Goal: Navigation & Orientation: Find specific page/section

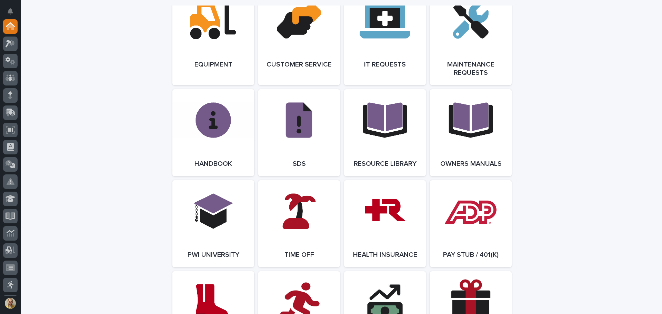
scroll to position [851, 0]
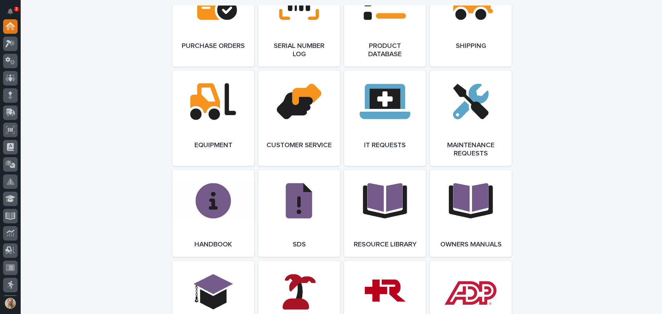
scroll to position [679, 0]
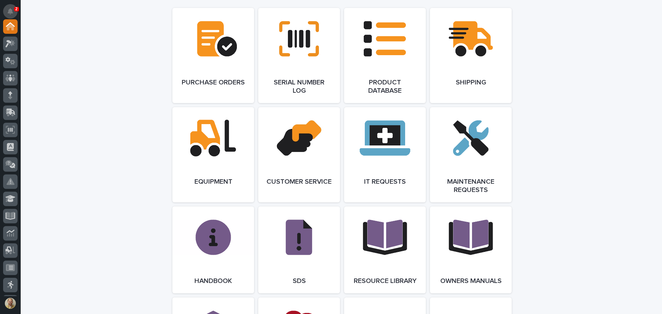
click at [9, 8] on button "Notifications" at bounding box center [10, 11] width 14 height 14
click at [10, 13] on icon "Notifications" at bounding box center [11, 11] width 6 height 6
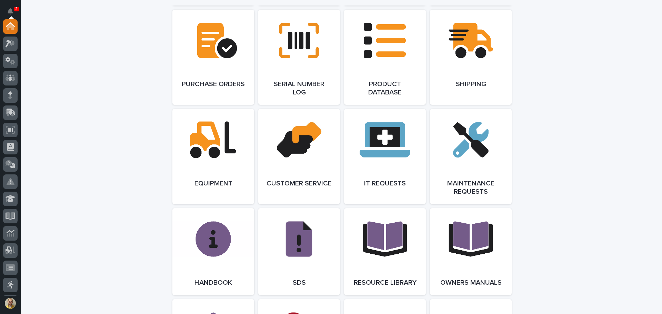
scroll to position [541, 0]
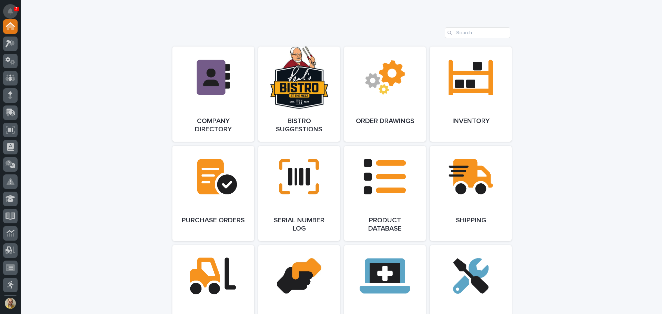
click at [10, 12] on icon "Notifications" at bounding box center [11, 11] width 6 height 6
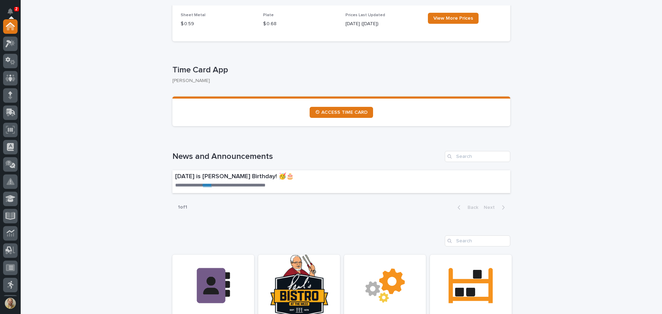
scroll to position [196, 0]
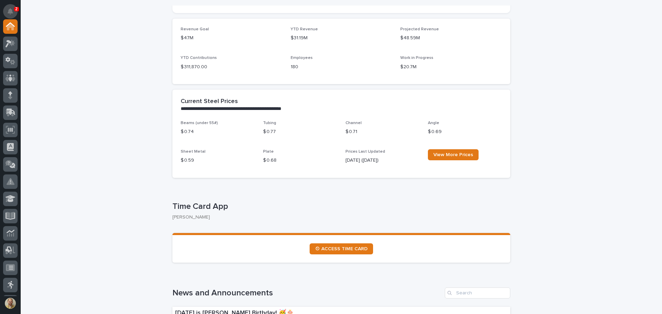
click at [8, 11] on icon "Notifications" at bounding box center [11, 11] width 6 height 6
click at [339, 290] on h1 "News and Announcements" at bounding box center [306, 293] width 269 height 10
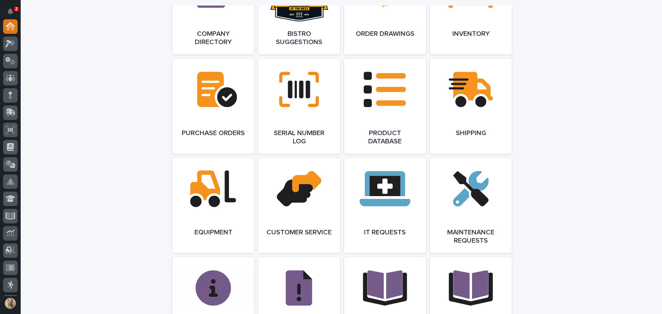
scroll to position [644, 0]
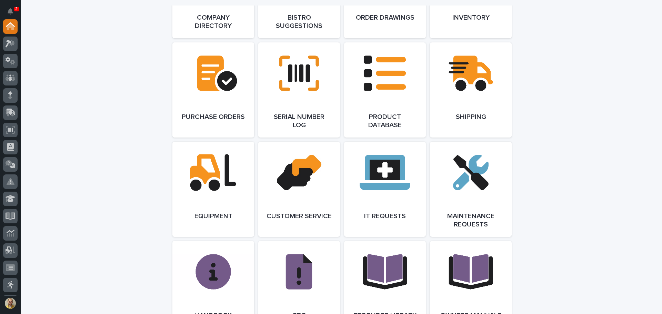
click at [571, 144] on div "**********" at bounding box center [341, 4] width 641 height 1253
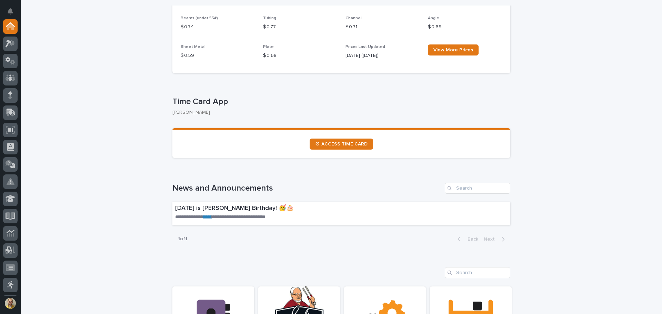
scroll to position [300, 0]
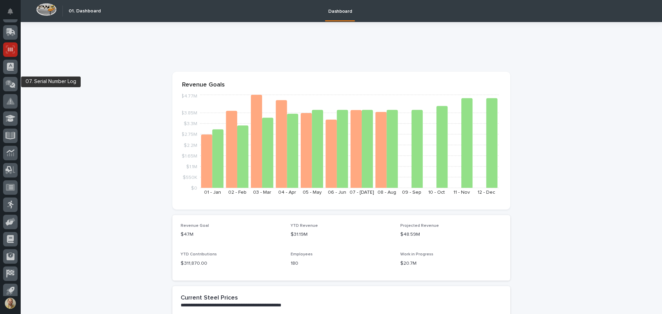
scroll to position [85, 0]
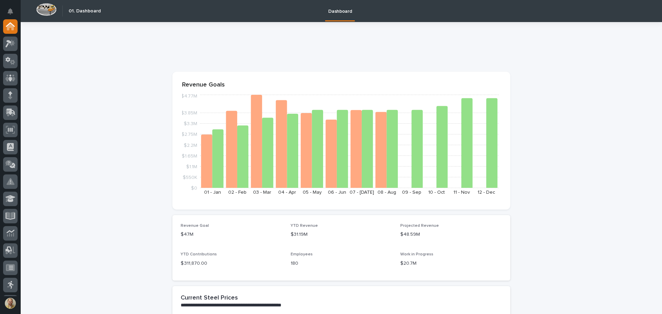
scroll to position [85, 0]
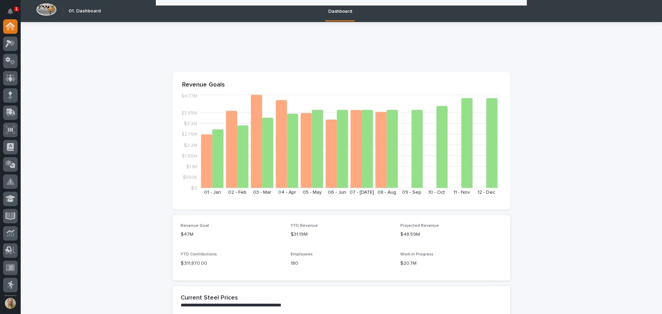
scroll to position [851, 0]
